Goal: Task Accomplishment & Management: Complete application form

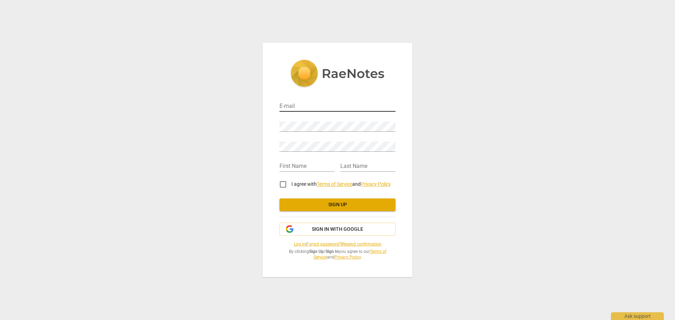
click at [290, 106] on input "email" at bounding box center [338, 107] width 116 height 10
type input "[EMAIL_ADDRESS][DOMAIN_NAME]"
type input "N"
type input "L"
type input "Nairy"
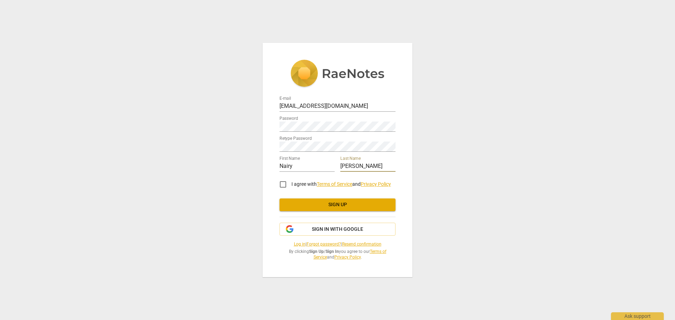
type input "McMahon"
click at [284, 185] on input "I agree with Terms of Service and Privacy Policy" at bounding box center [283, 184] width 17 height 17
checkbox input "true"
click at [337, 203] on span "Sign up" at bounding box center [337, 205] width 105 height 7
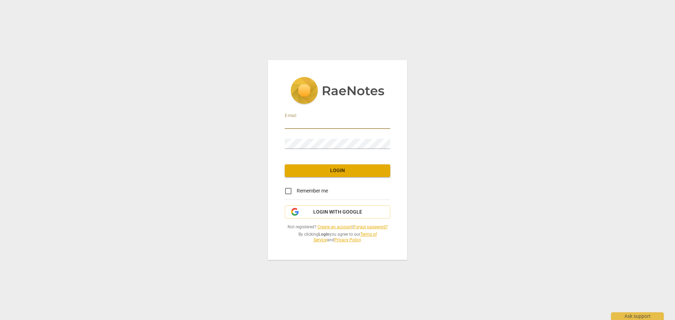
click at [294, 121] on input "email" at bounding box center [338, 124] width 106 height 10
click at [295, 122] on input "email" at bounding box center [338, 124] width 106 height 10
type input "[EMAIL_ADDRESS][DOMAIN_NAME]"
click at [339, 169] on span "Login" at bounding box center [338, 170] width 94 height 7
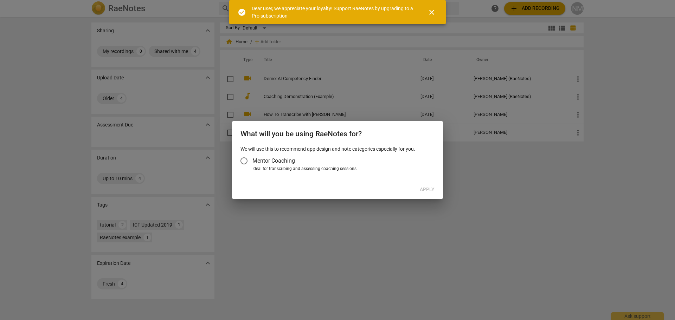
drag, startPoint x: 246, startPoint y: 162, endPoint x: 262, endPoint y: 166, distance: 16.7
click at [246, 162] on input "Mentor Coaching" at bounding box center [244, 161] width 17 height 17
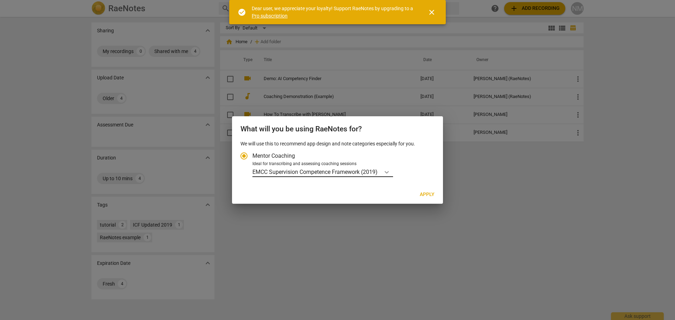
click at [389, 172] on icon "Account type" at bounding box center [386, 172] width 7 height 7
click at [0, 0] on input "Ideal for transcribing and assessing coaching sessions EMCC Supervision Compete…" at bounding box center [0, 0] width 0 height 0
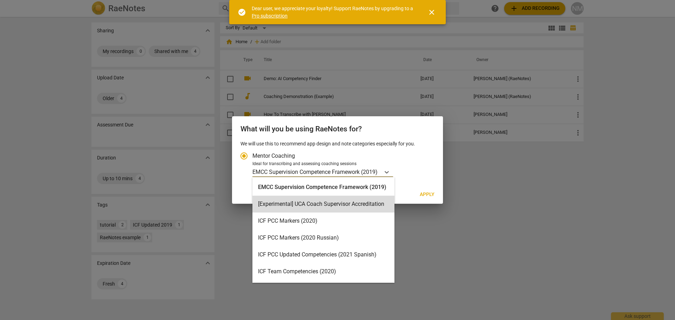
click at [422, 153] on label "Mentor Coaching" at bounding box center [334, 156] width 197 height 17
click at [253, 153] on input "Mentor Coaching" at bounding box center [244, 156] width 17 height 17
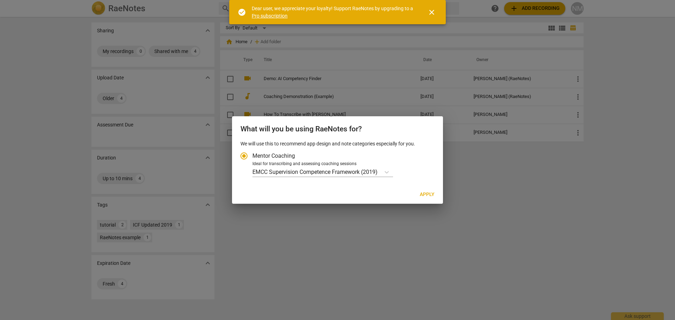
click at [488, 172] on div at bounding box center [337, 160] width 675 height 320
click at [433, 11] on span "close" at bounding box center [432, 12] width 8 height 8
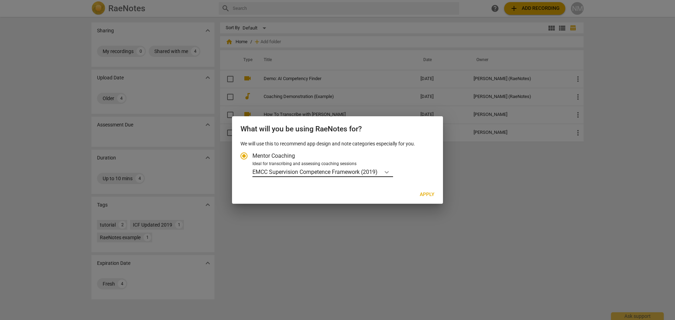
click at [383, 173] on div "Account type" at bounding box center [387, 172] width 13 height 10
click at [0, 0] on input "Ideal for transcribing and assessing coaching sessions EMCC Supervision Compete…" at bounding box center [0, 0] width 0 height 0
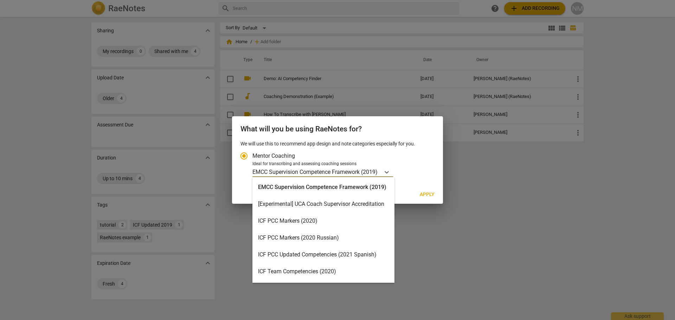
click at [356, 185] on div "EMCC Supervision Competence Framework (2019)" at bounding box center [324, 187] width 142 height 17
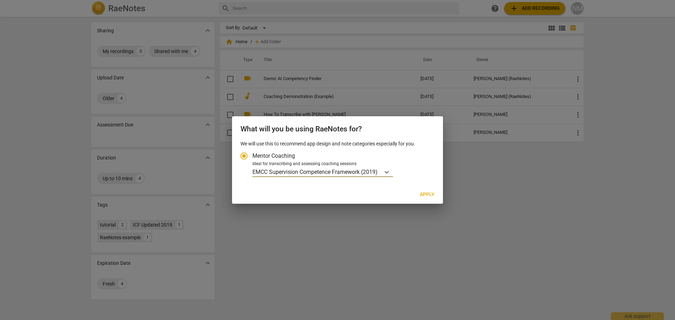
click at [422, 195] on span "Apply" at bounding box center [427, 194] width 15 height 7
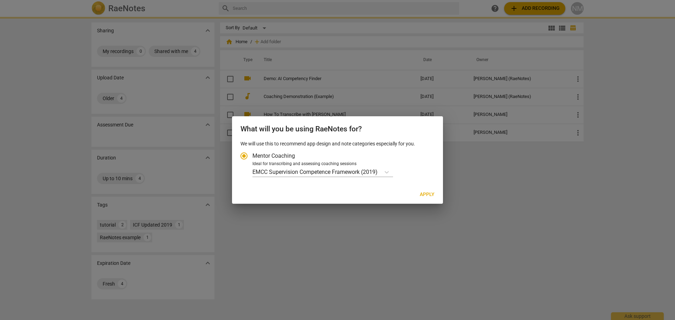
radio input "false"
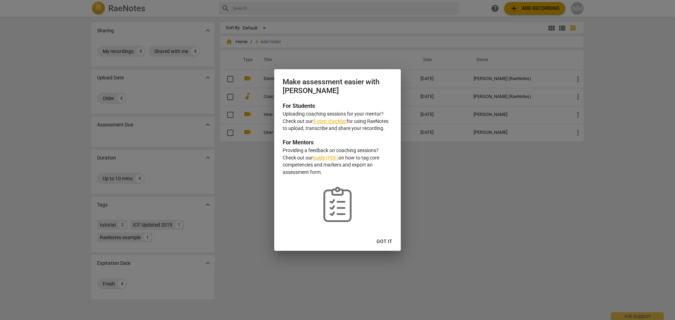
click at [386, 240] on span "Got it" at bounding box center [385, 242] width 16 height 7
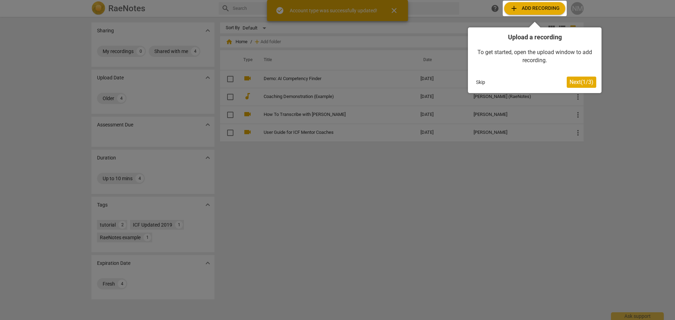
click at [481, 81] on button "Skip" at bounding box center [481, 82] width 15 height 11
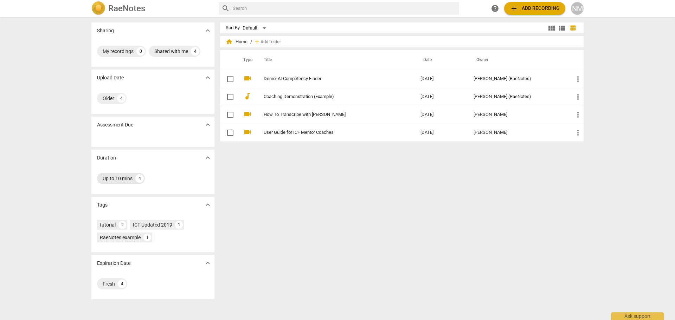
click at [115, 178] on div "Up to 10 mins" at bounding box center [118, 178] width 30 height 7
